Goal: Information Seeking & Learning: Learn about a topic

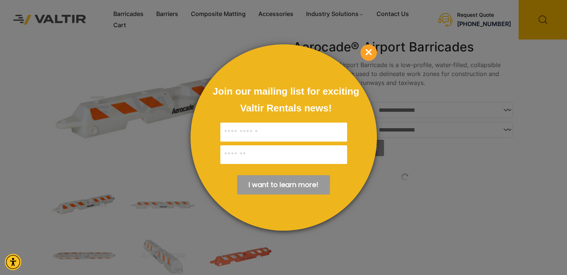
click at [371, 58] on span "×" at bounding box center [368, 52] width 16 height 16
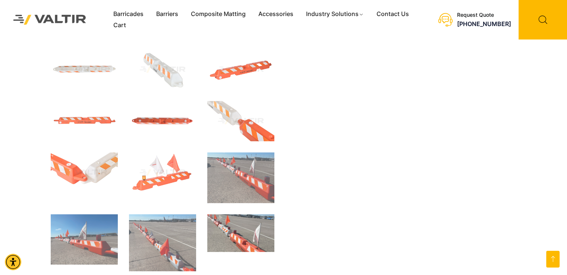
scroll to position [186, 0]
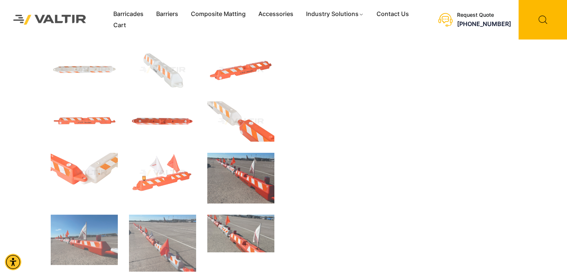
click at [240, 180] on img at bounding box center [240, 178] width 67 height 51
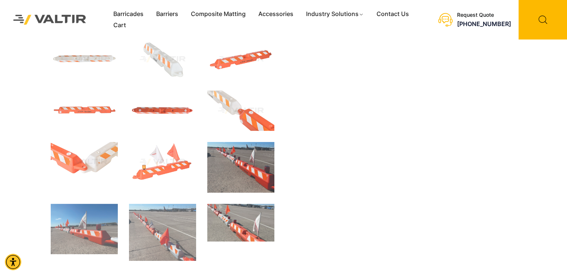
scroll to position [221, 0]
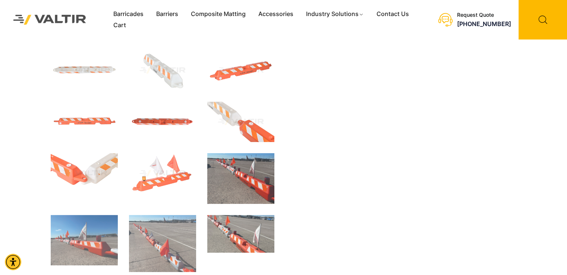
click at [257, 189] on img at bounding box center [240, 178] width 67 height 51
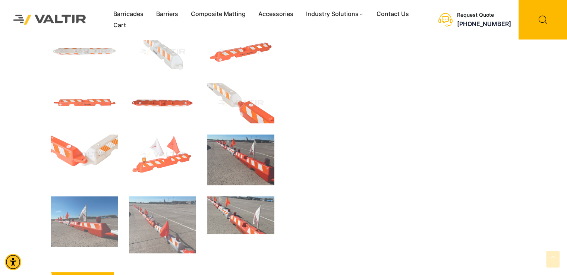
scroll to position [298, 0]
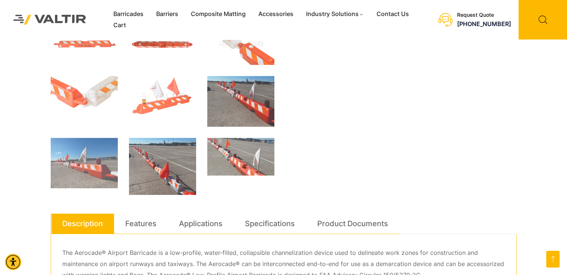
click at [178, 177] on img at bounding box center [162, 166] width 67 height 57
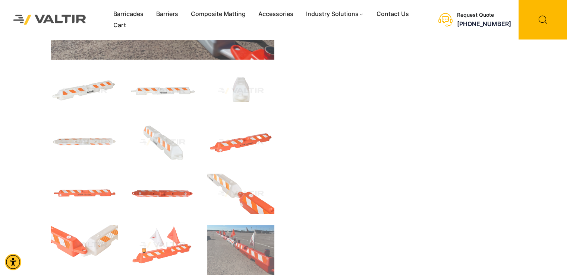
scroll to position [0, 0]
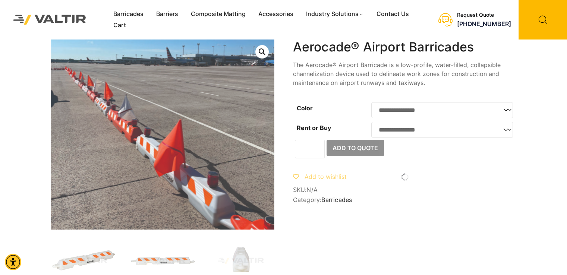
click at [266, 52] on link "Open this option" at bounding box center [261, 51] width 13 height 13
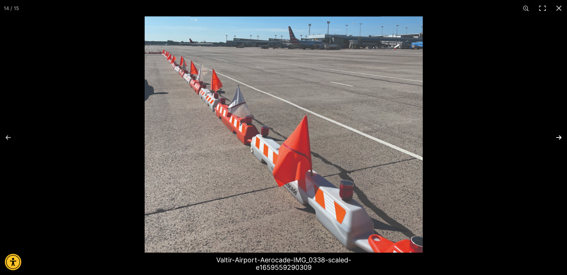
click at [555, 139] on button "Next (arrow right)" at bounding box center [554, 137] width 26 height 37
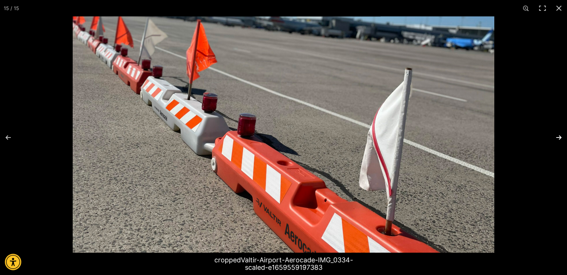
click at [555, 139] on button "Next (arrow right)" at bounding box center [554, 137] width 26 height 37
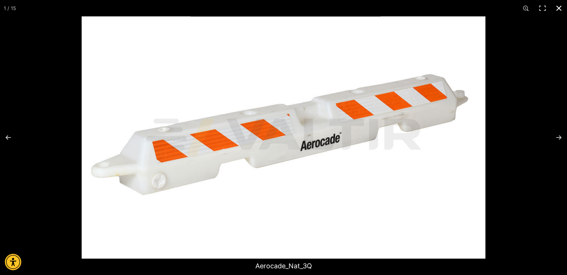
click at [559, 10] on button "Close (Esc)" at bounding box center [559, 8] width 16 height 16
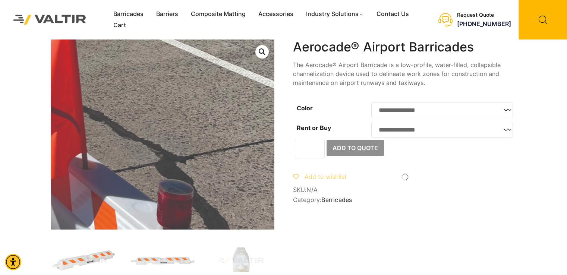
click at [230, 167] on img at bounding box center [14, 62] width 716 height 608
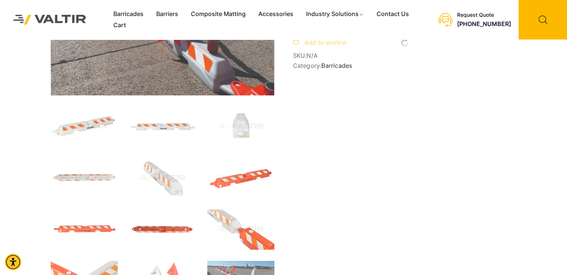
scroll to position [149, 0]
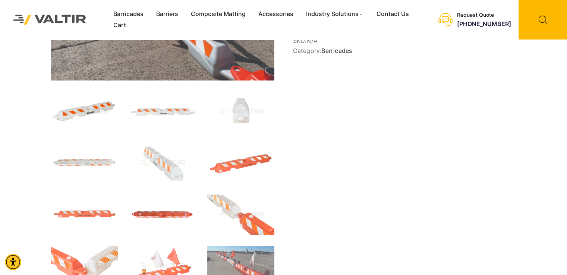
click at [100, 107] on img at bounding box center [84, 112] width 67 height 40
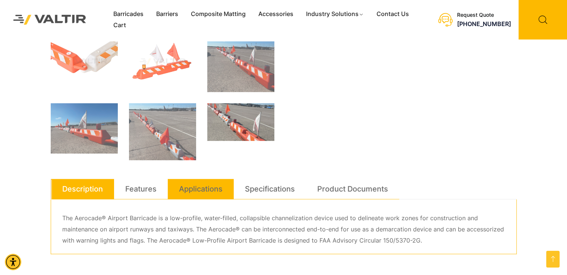
scroll to position [298, 0]
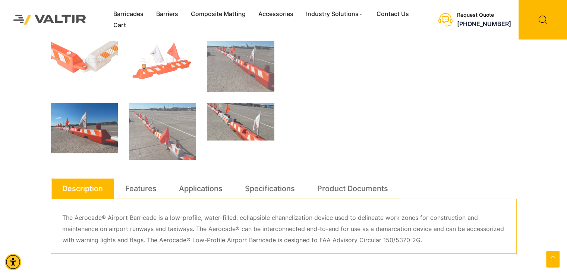
click at [81, 138] on img at bounding box center [84, 128] width 67 height 50
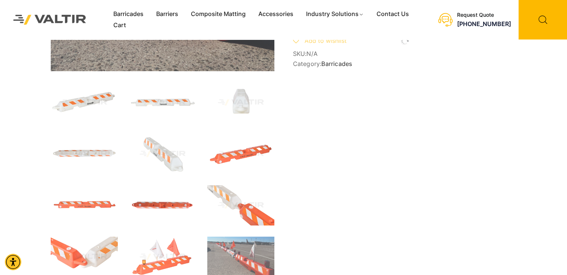
scroll to position [149, 0]
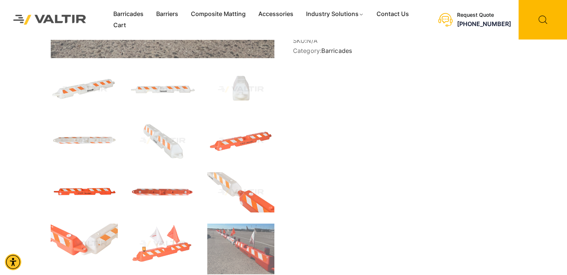
click at [85, 193] on img at bounding box center [84, 192] width 67 height 40
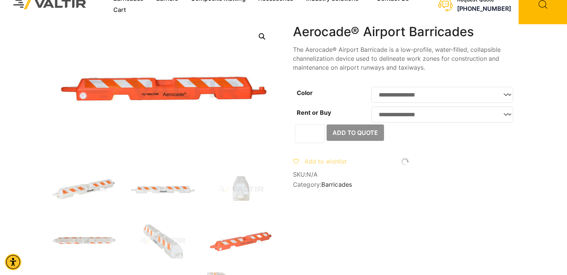
scroll to position [0, 0]
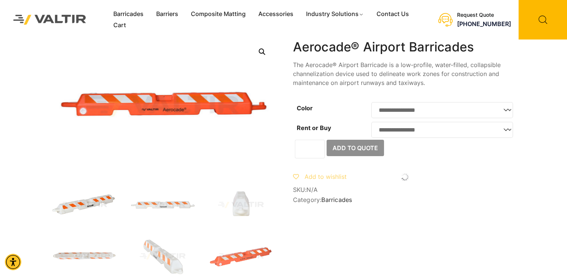
click at [94, 203] on img at bounding box center [84, 205] width 67 height 40
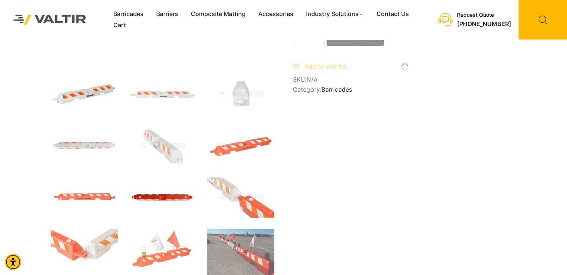
scroll to position [112, 0]
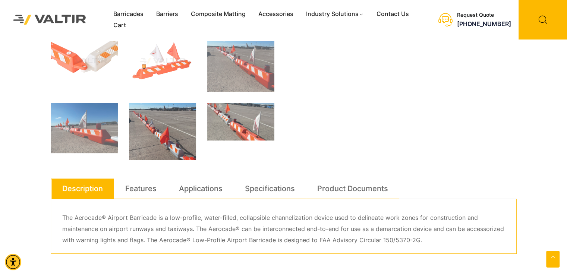
click at [163, 143] on img at bounding box center [162, 131] width 67 height 57
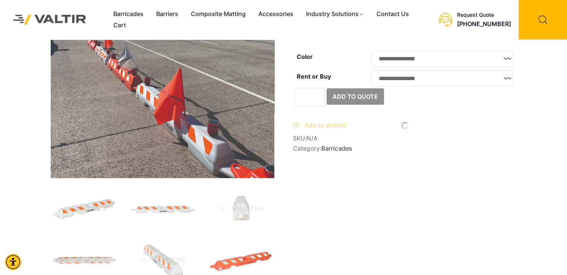
scroll to position [0, 0]
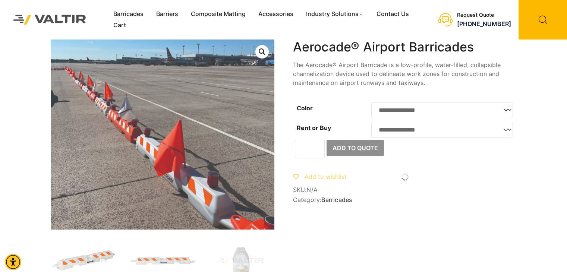
click at [265, 50] on link "Open this option" at bounding box center [261, 51] width 13 height 13
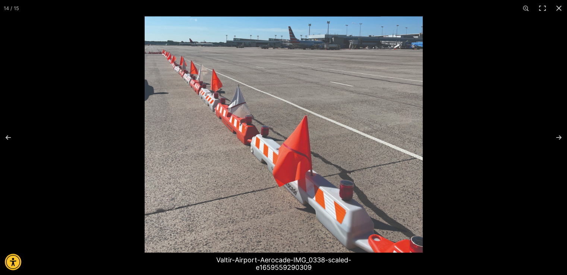
click at [348, 130] on img at bounding box center [284, 134] width 278 height 236
click at [558, 142] on button "Next (arrow right)" at bounding box center [554, 137] width 26 height 37
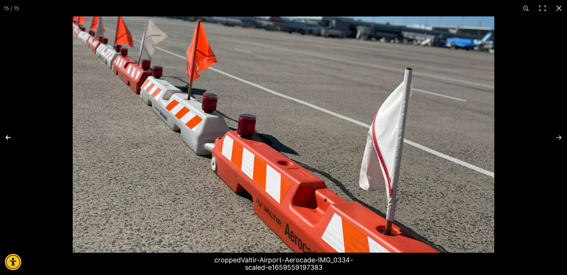
click at [5, 134] on button "Previous (arrow left)" at bounding box center [13, 137] width 26 height 37
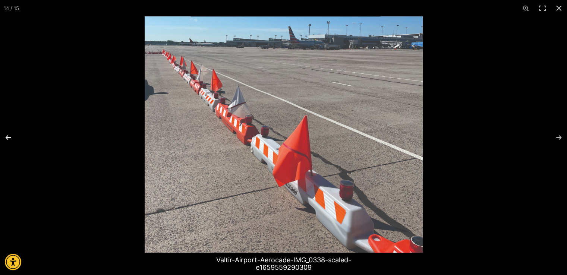
click at [5, 134] on button "Previous (arrow left)" at bounding box center [13, 137] width 26 height 37
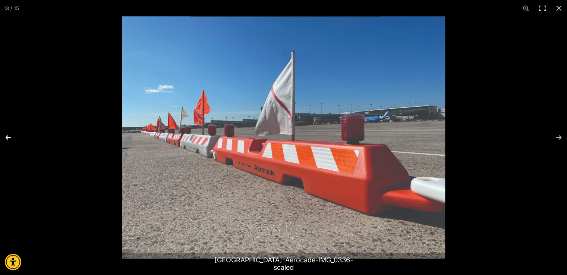
click at [5, 134] on button "Previous (arrow left)" at bounding box center [13, 137] width 26 height 37
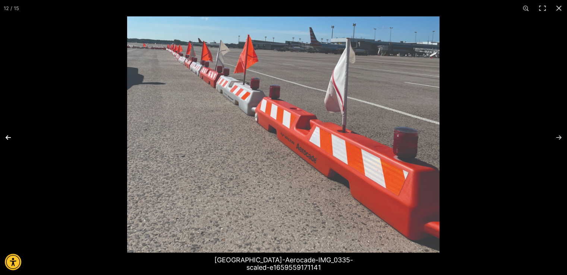
click at [10, 135] on button "Previous (arrow left)" at bounding box center [13, 137] width 26 height 37
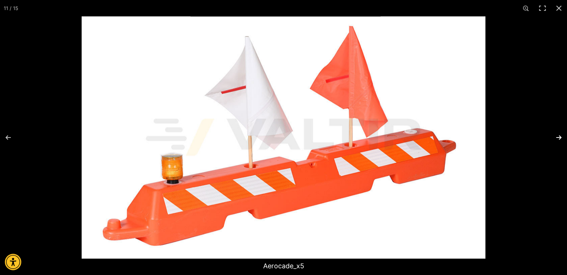
click at [559, 136] on button "Next (arrow right)" at bounding box center [554, 137] width 26 height 37
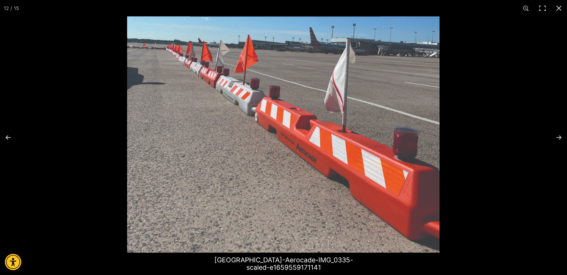
click at [388, 92] on img at bounding box center [283, 134] width 312 height 236
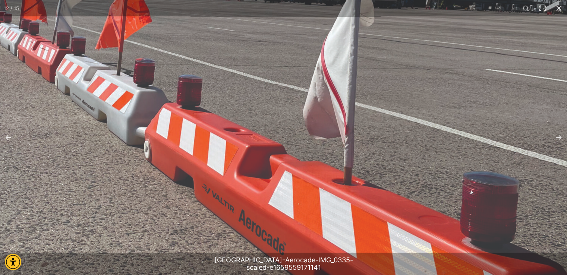
click at [388, 92] on img at bounding box center [209, 189] width 716 height 541
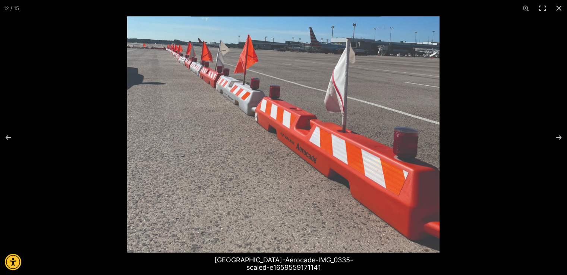
click at [413, 86] on img at bounding box center [283, 134] width 312 height 236
click at [556, 136] on button "Next (arrow right)" at bounding box center [554, 137] width 26 height 37
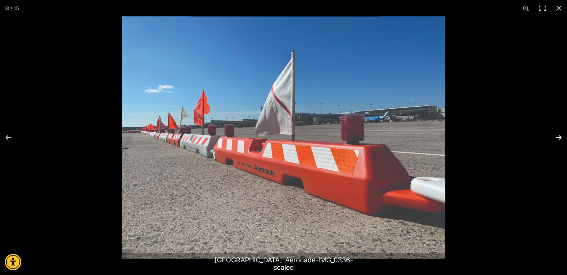
click at [556, 136] on button "Next (arrow right)" at bounding box center [554, 137] width 26 height 37
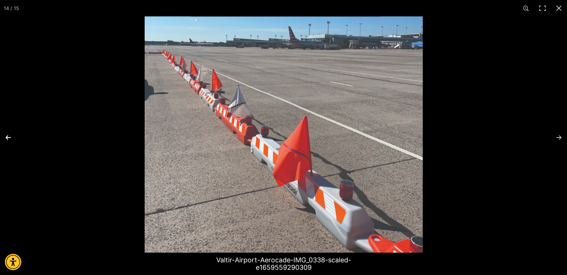
click at [10, 138] on button "Previous (arrow left)" at bounding box center [13, 137] width 26 height 37
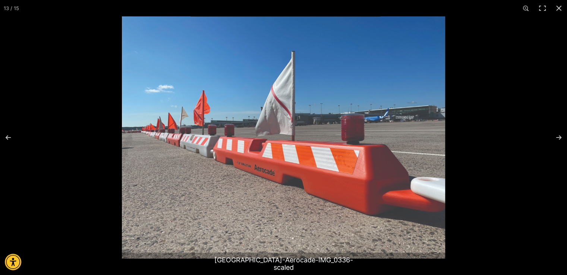
click at [383, 173] on img at bounding box center [283, 137] width 323 height 242
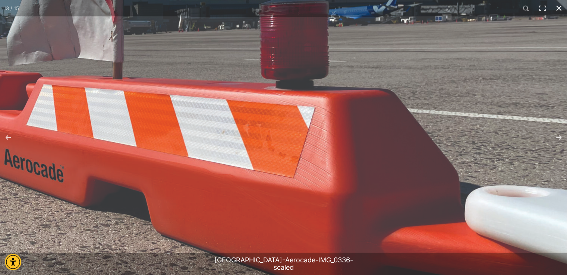
click at [557, 13] on button "Close (Esc)" at bounding box center [559, 8] width 16 height 16
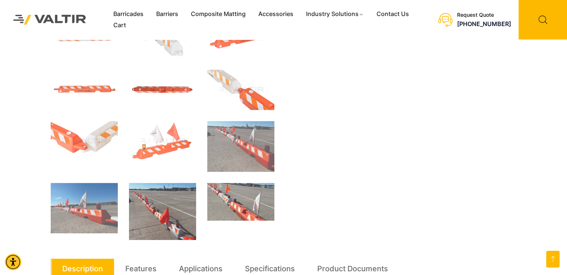
scroll to position [261, 0]
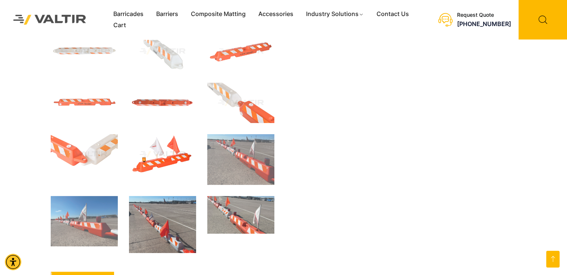
click at [155, 167] on img at bounding box center [162, 154] width 67 height 40
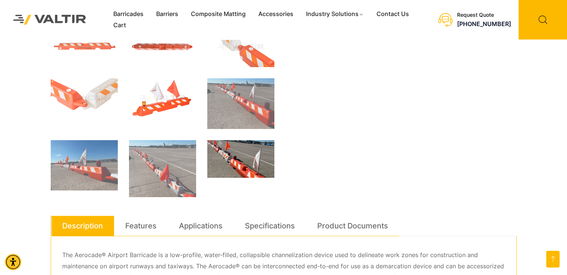
click at [222, 171] on img at bounding box center [240, 159] width 67 height 38
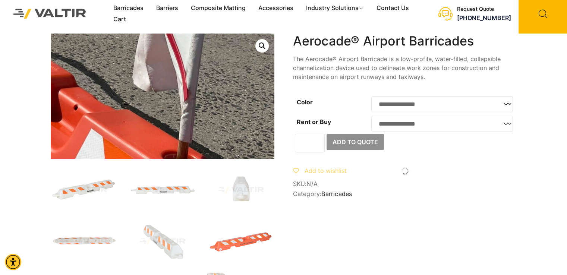
scroll to position [0, 0]
